Goal: Book appointment/travel/reservation

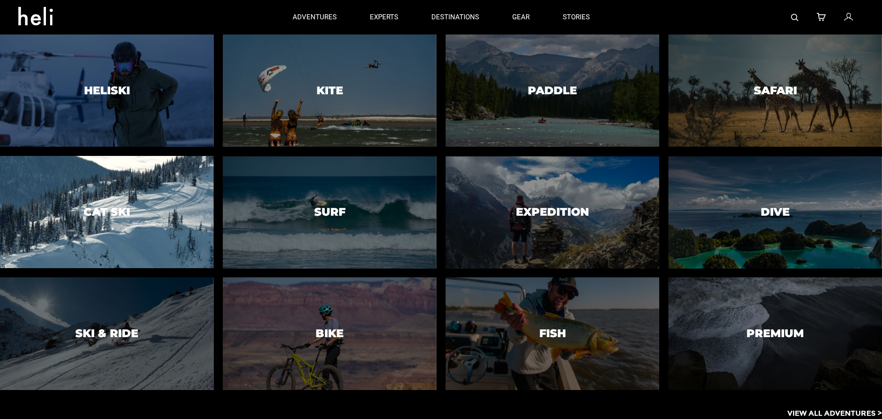
click at [122, 213] on h3 "Cat Ski" at bounding box center [107, 212] width 46 height 12
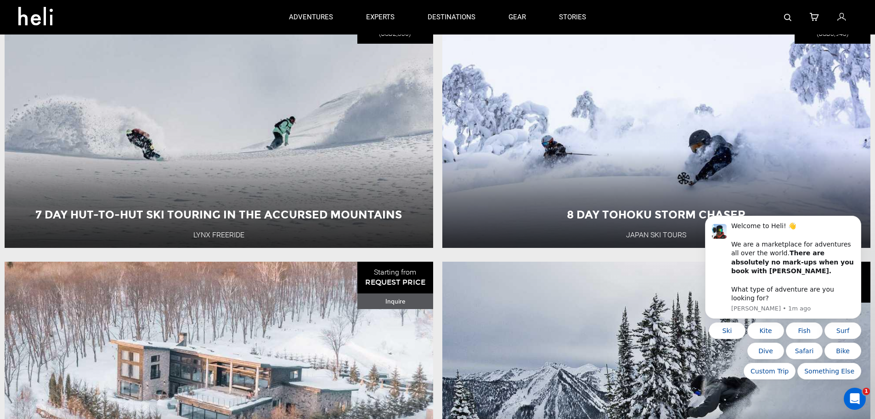
scroll to position [1195, 0]
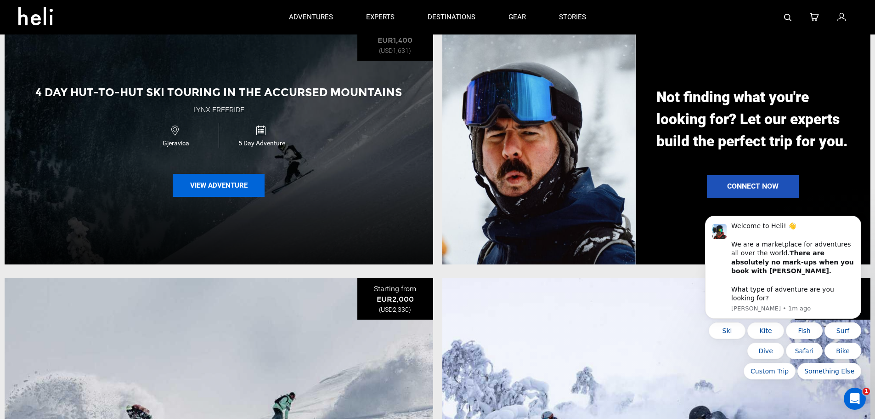
click at [223, 191] on button "View Adventure" at bounding box center [219, 185] width 92 height 23
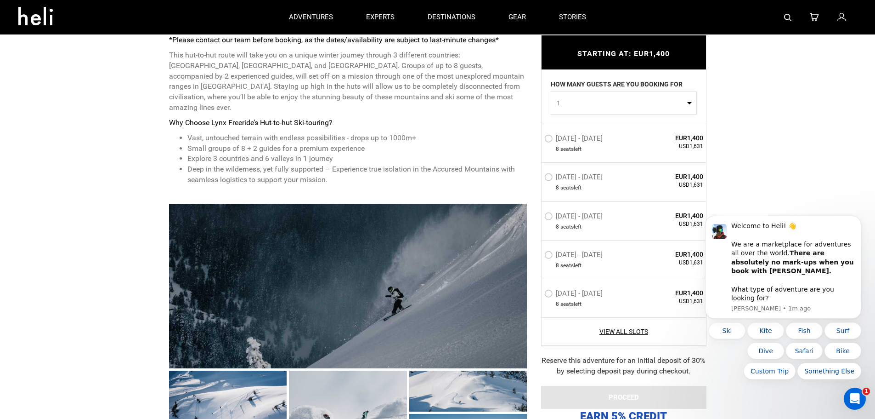
scroll to position [368, 0]
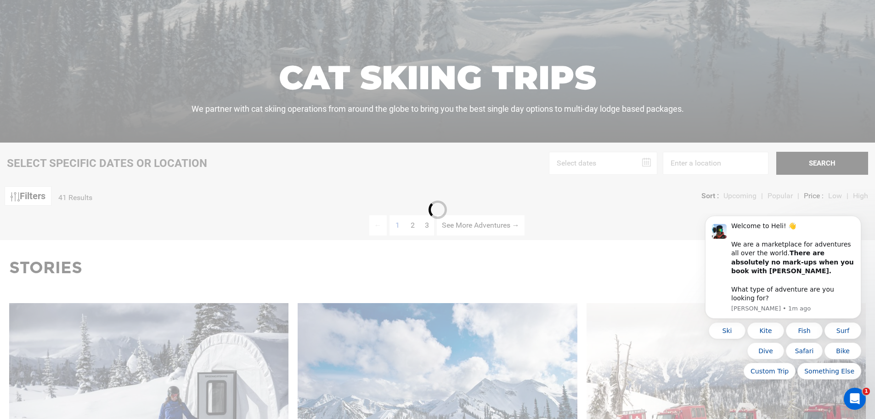
scroll to position [230, 0]
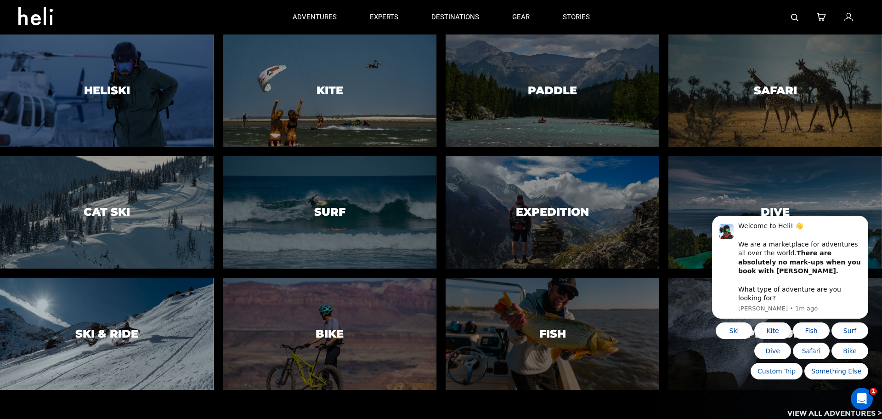
click at [102, 332] on h3 "Ski & Ride" at bounding box center [106, 334] width 63 height 12
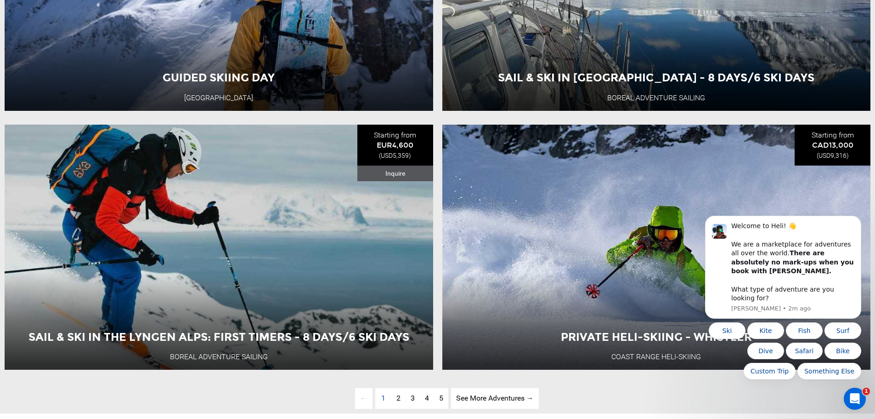
scroll to position [2987, 0]
